Goal: Transaction & Acquisition: Obtain resource

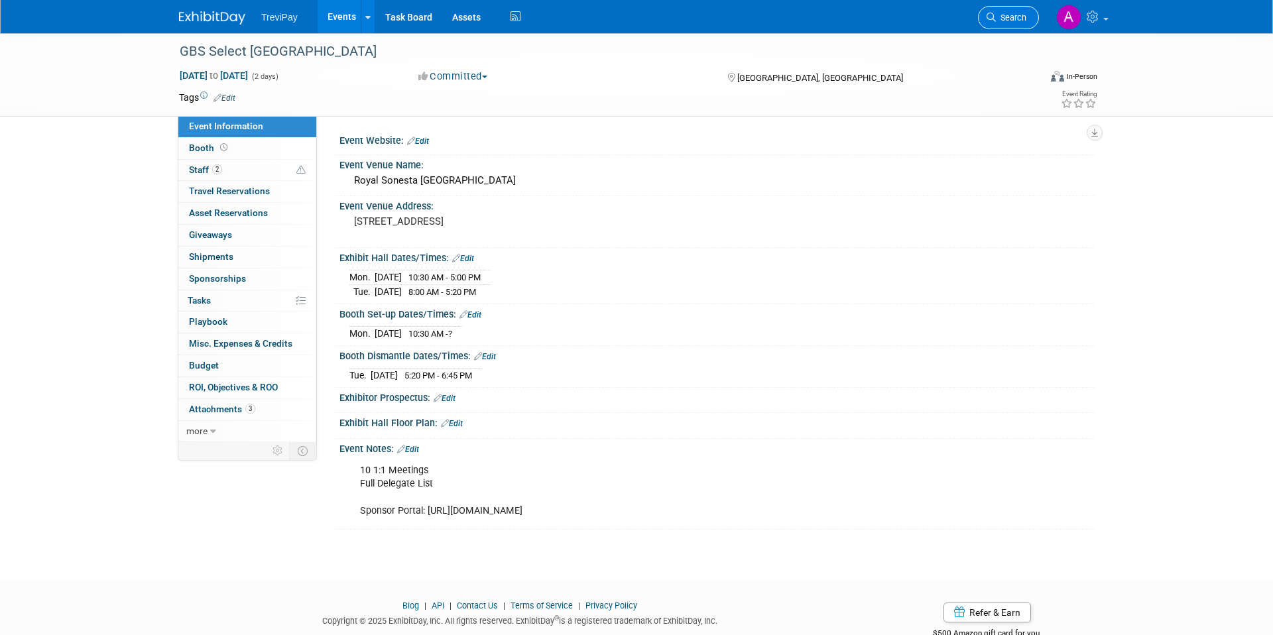
click at [1005, 21] on span "Search" at bounding box center [1011, 18] width 31 height 10
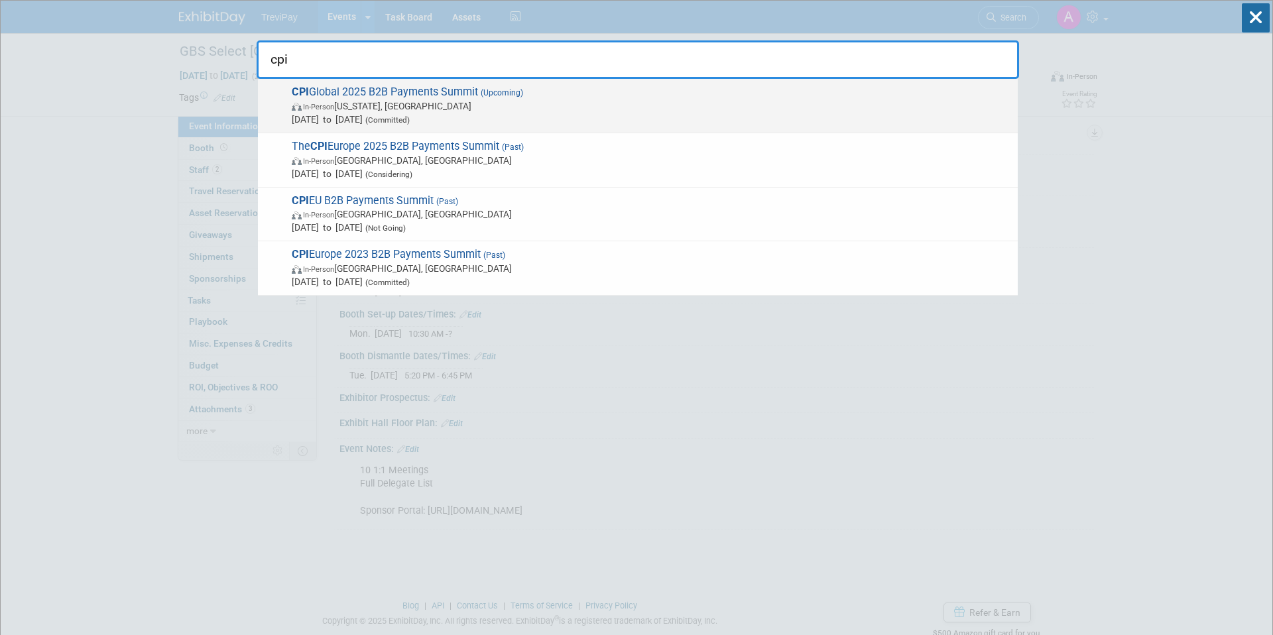
type input "cpi"
click at [606, 94] on span "CPI Global 2025 B2B Payments Summit (Upcoming) In-Person New York, NY Nov 18, 2…" at bounding box center [650, 106] width 724 height 40
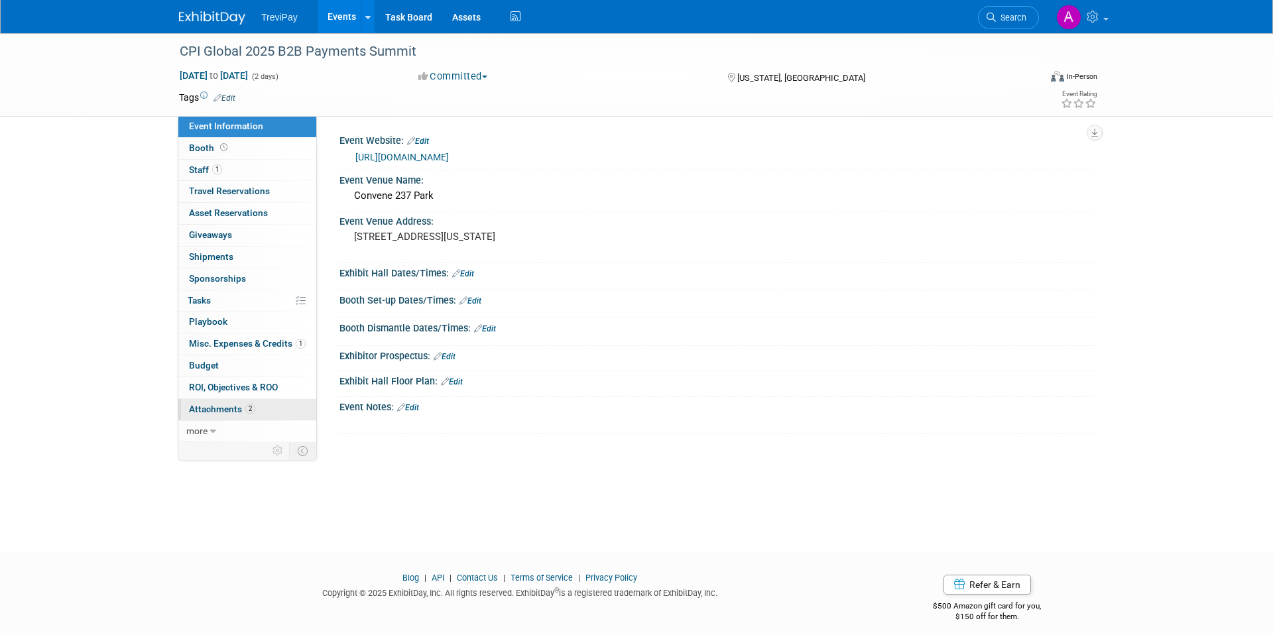
click at [239, 404] on span "Attachments 2" at bounding box center [222, 409] width 66 height 11
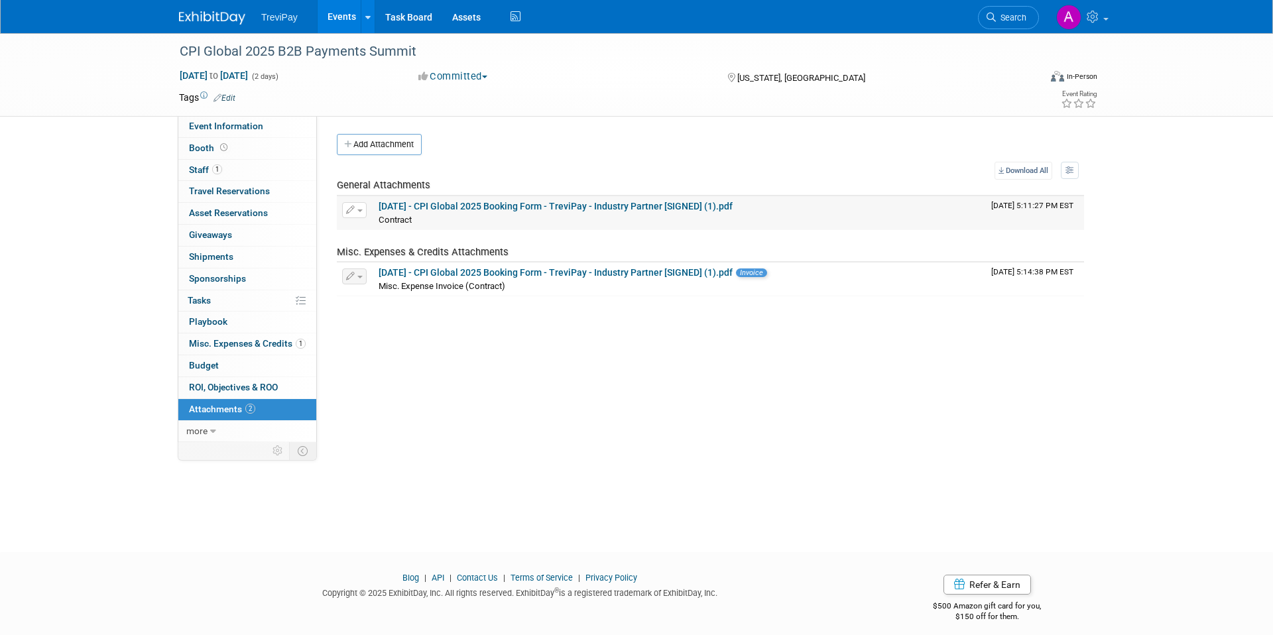
click at [570, 207] on link "[DATE] - CPI Global 2025 Booking Form - TreviPay - Industry Partner [SIGNED] (1…" at bounding box center [556, 206] width 354 height 11
click at [508, 273] on link "[DATE] - CPI Global 2025 Booking Form - TreviPay - Industry Partner [SIGNED] (1…" at bounding box center [556, 272] width 354 height 11
click at [588, 206] on link "[DATE] - CPI Global 2025 Booking Form - TreviPay - Industry Partner [SIGNED] (1…" at bounding box center [556, 206] width 354 height 11
click at [585, 272] on link "[DATE] - CPI Global 2025 Booking Form - TreviPay - Industry Partner [SIGNED] (1…" at bounding box center [556, 272] width 354 height 11
